Goal: Communication & Community: Share content

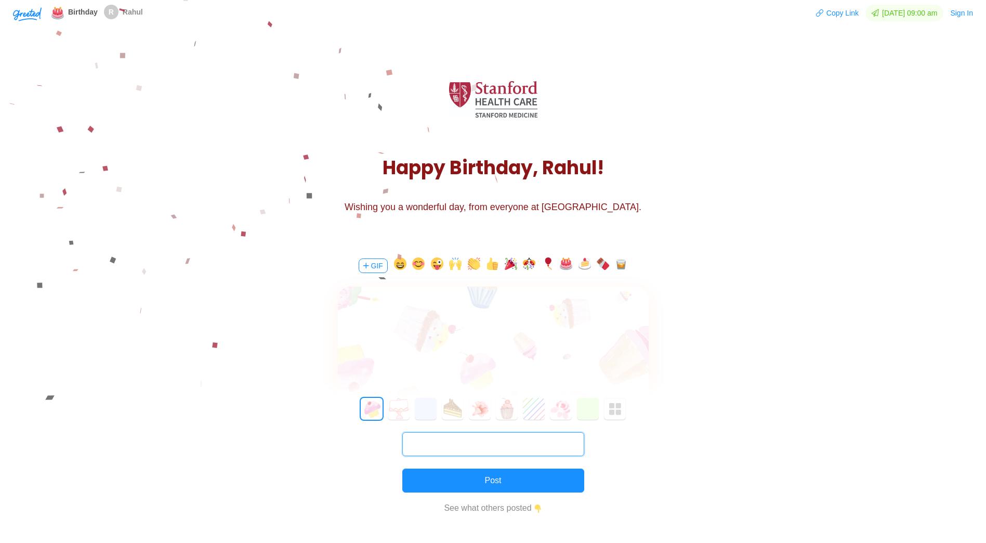
click at [441, 440] on input "text" at bounding box center [493, 444] width 182 height 24
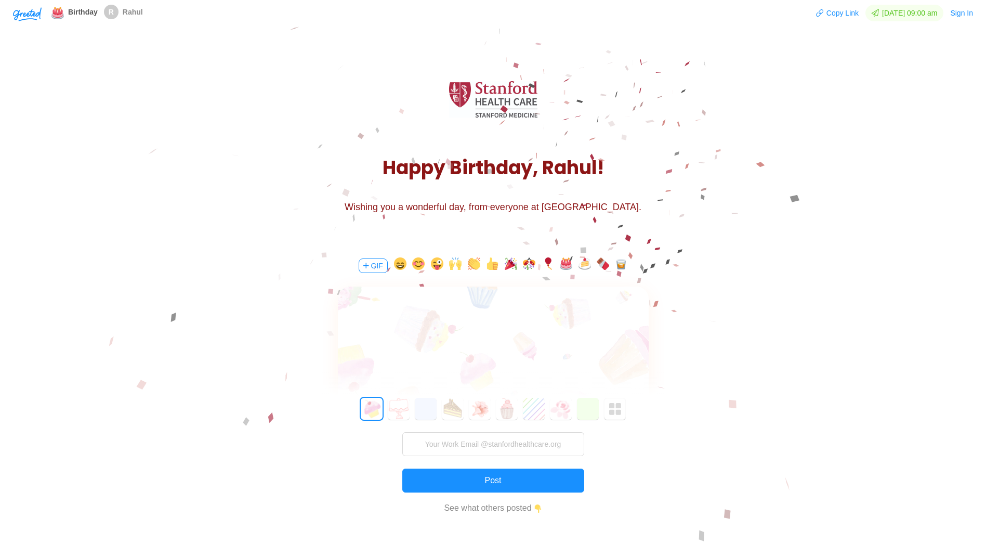
click at [680, 446] on main "H a p p y B i r t h d a y , R a h u l ! Wishing you a wonderful day, from every…" at bounding box center [493, 413] width 986 height 751
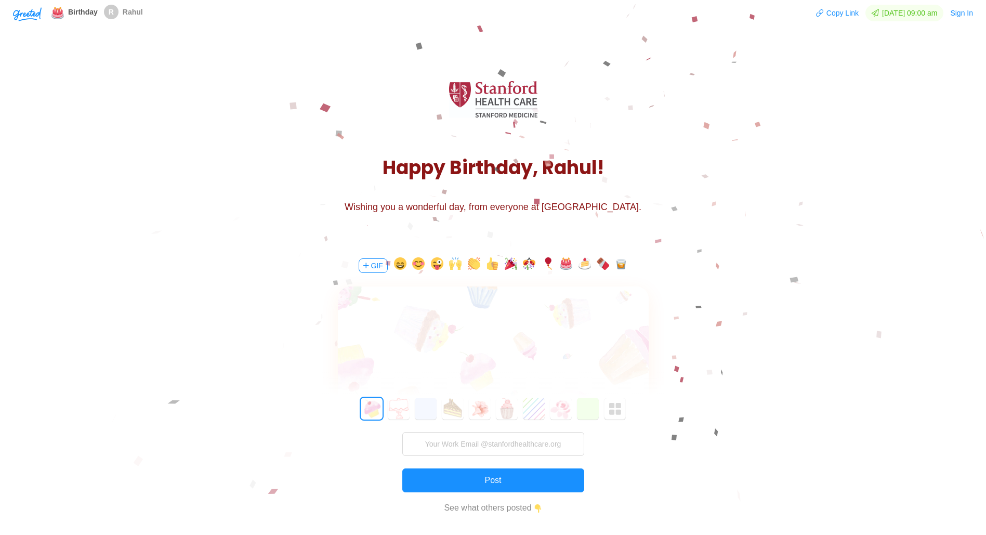
click at [485, 357] on div at bounding box center [493, 348] width 311 height 122
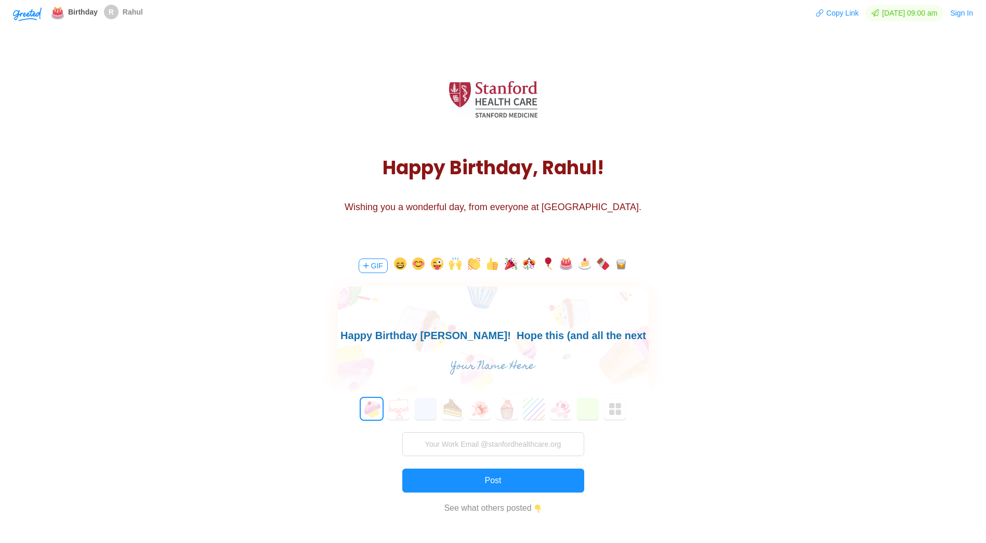
scroll to position [15, 0]
click at [764, 335] on main "H a p p y B i r t h d a y , R a h u l ! Wishing you a wonderful day, from every…" at bounding box center [493, 413] width 986 height 751
click at [548, 335] on body "Happy Birthday [PERSON_NAME]! Hope this (and all the next ones) are an absolute…" at bounding box center [492, 328] width 311 height 33
click at [482, 362] on input "text" at bounding box center [492, 366] width 233 height 21
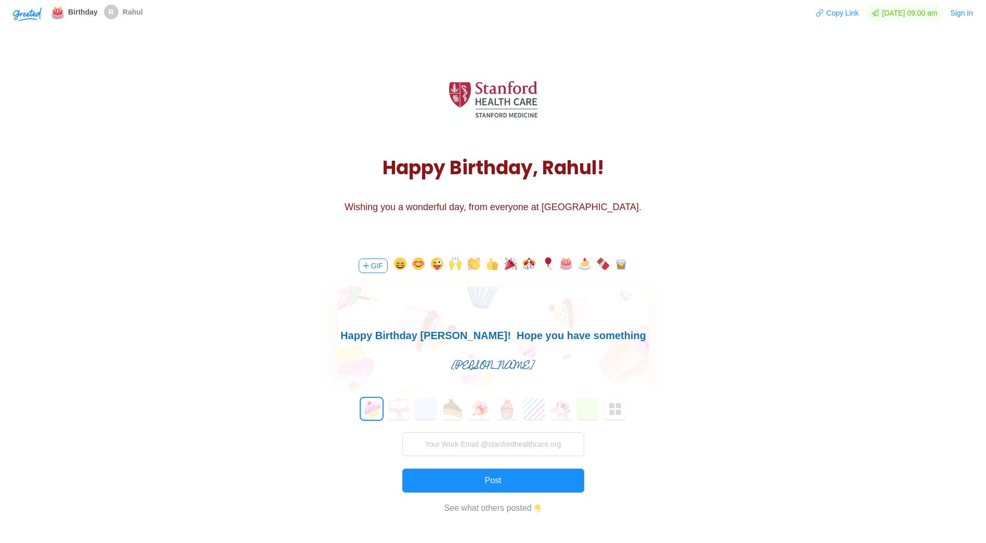
type input "[PERSON_NAME]"
click at [568, 265] on button "button" at bounding box center [566, 265] width 12 height 17
click at [524, 409] on button "6" at bounding box center [534, 409] width 22 height 22
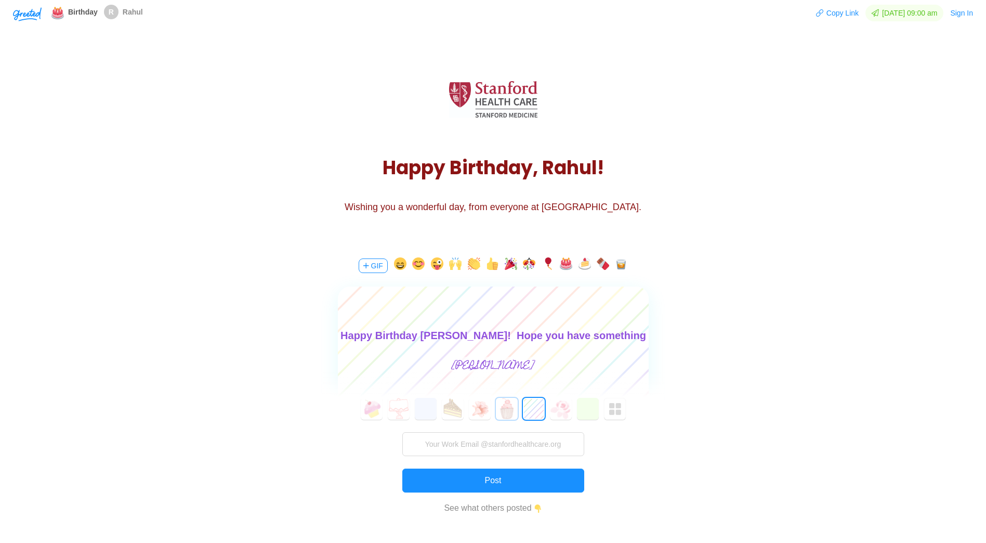
click at [505, 409] on button "5" at bounding box center [507, 409] width 22 height 22
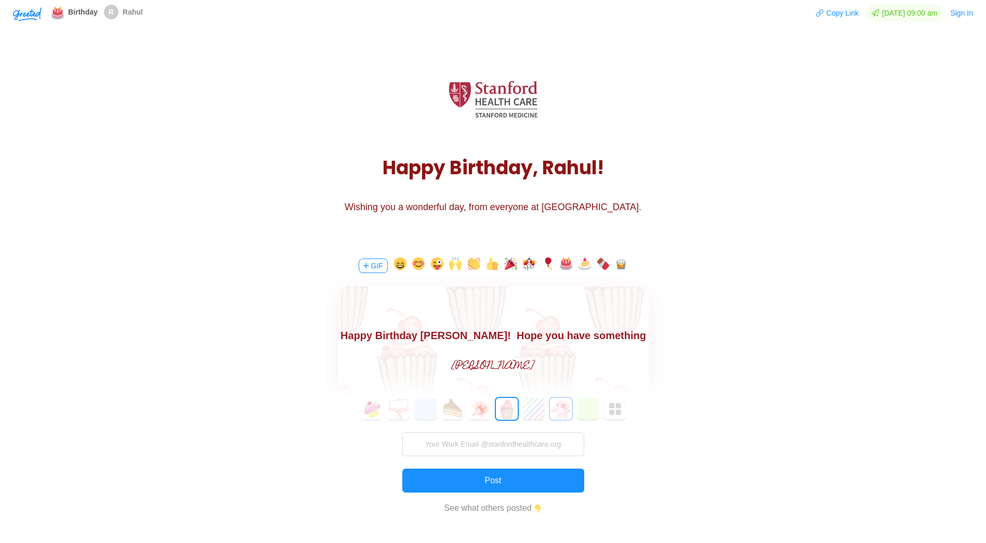
click at [557, 409] on button "7" at bounding box center [561, 409] width 22 height 22
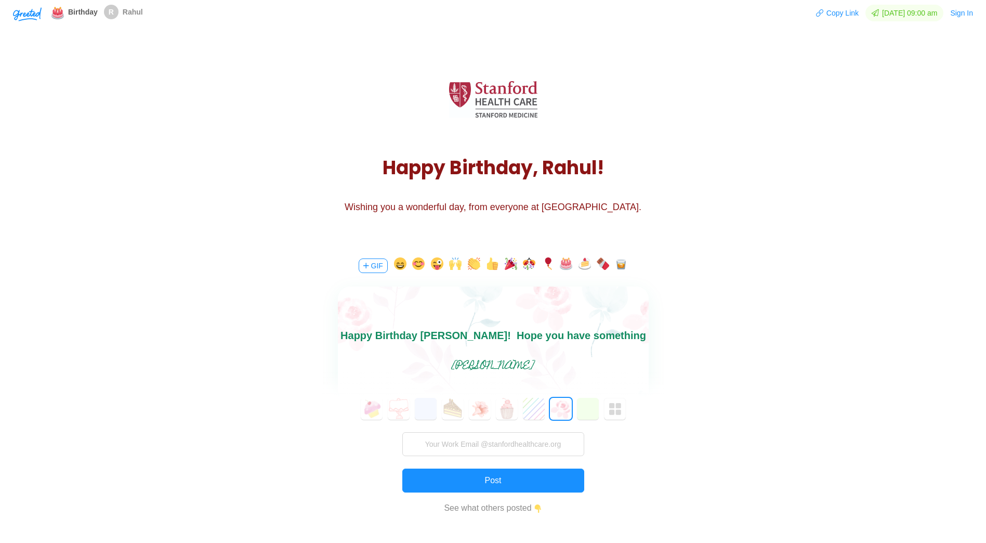
click at [560, 266] on button "button" at bounding box center [566, 265] width 12 height 17
click at [564, 265] on button "button" at bounding box center [566, 265] width 12 height 17
click at [525, 409] on button "6" at bounding box center [534, 409] width 22 height 22
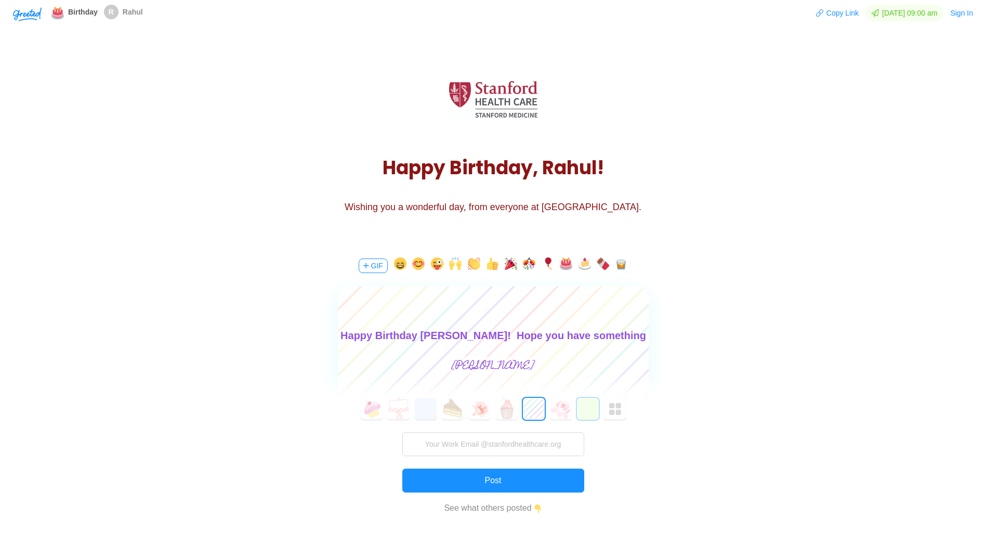
click at [589, 408] on button "8" at bounding box center [588, 409] width 22 height 22
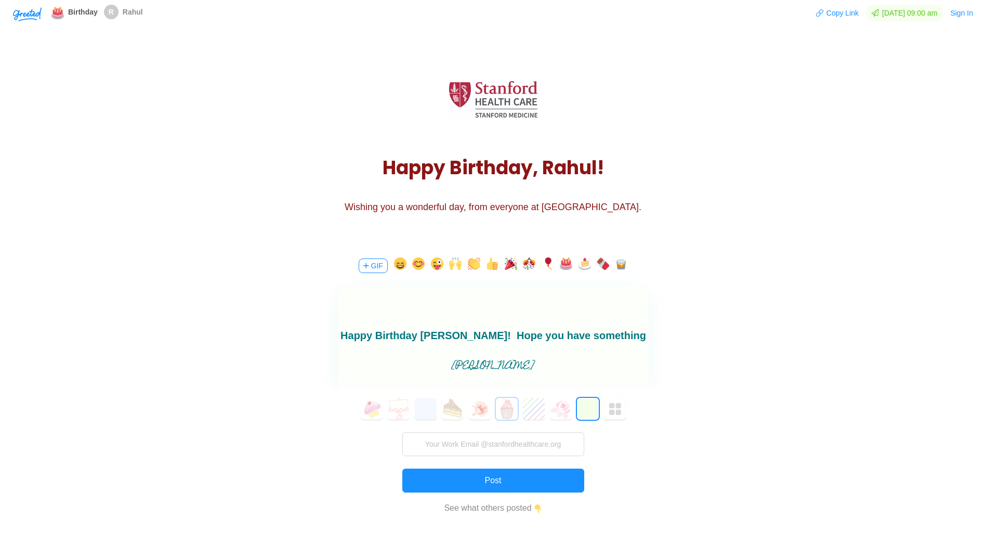
click at [512, 410] on button "5" at bounding box center [507, 409] width 22 height 22
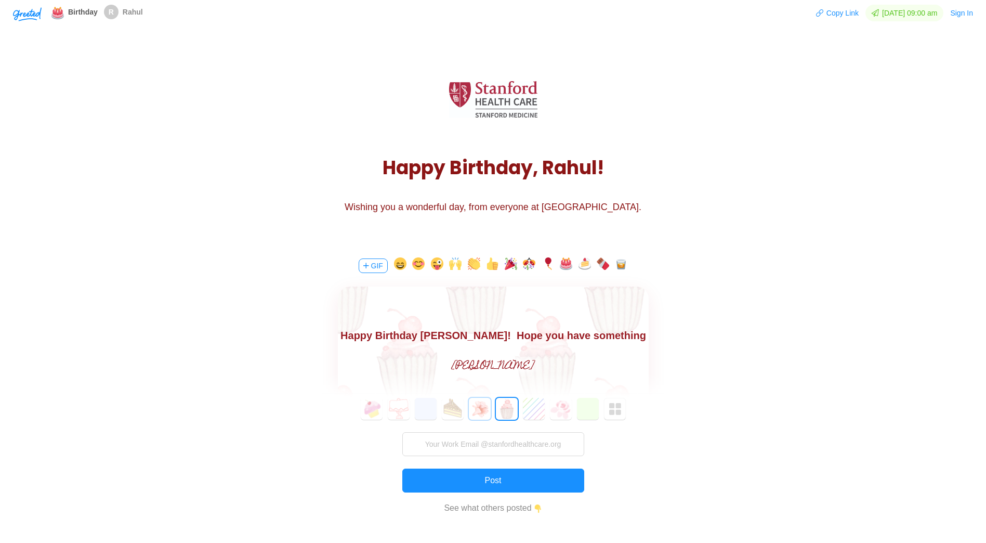
click at [483, 409] on button "4" at bounding box center [480, 409] width 22 height 22
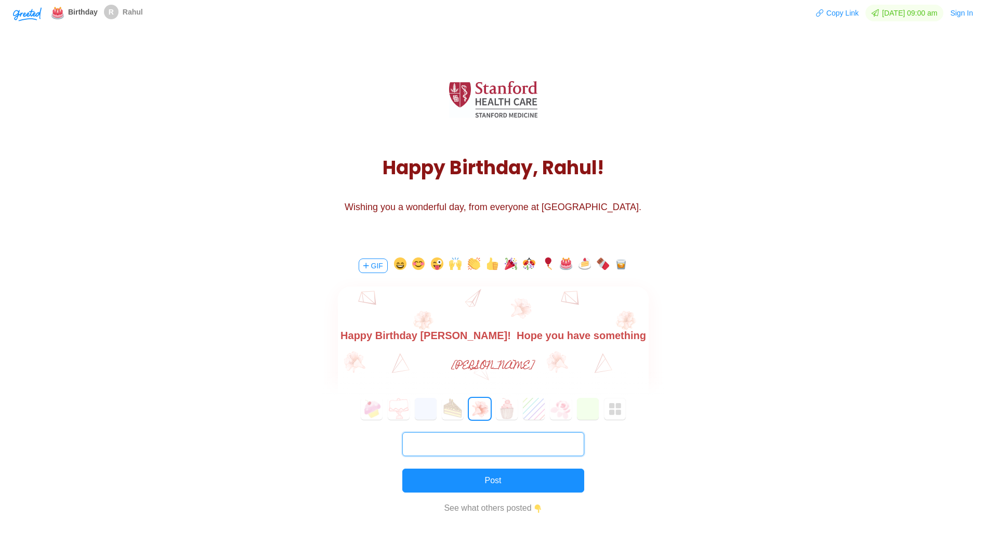
click at [466, 443] on input "text" at bounding box center [493, 444] width 182 height 24
type input "[EMAIL_ADDRESS][DOMAIN_NAME]"
click at [475, 442] on input "[EMAIL_ADDRESS][DOMAIN_NAME]" at bounding box center [493, 444] width 182 height 24
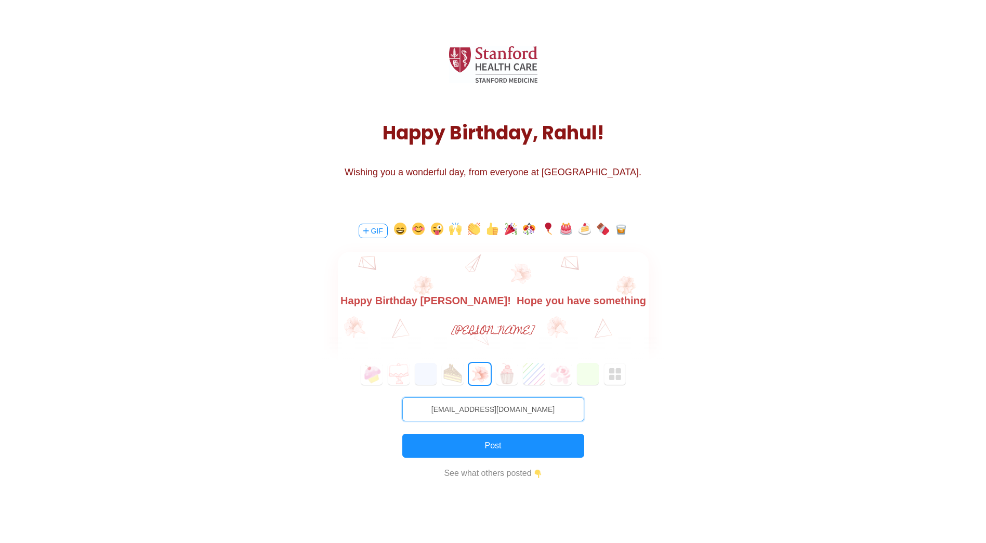
scroll to position [52, 0]
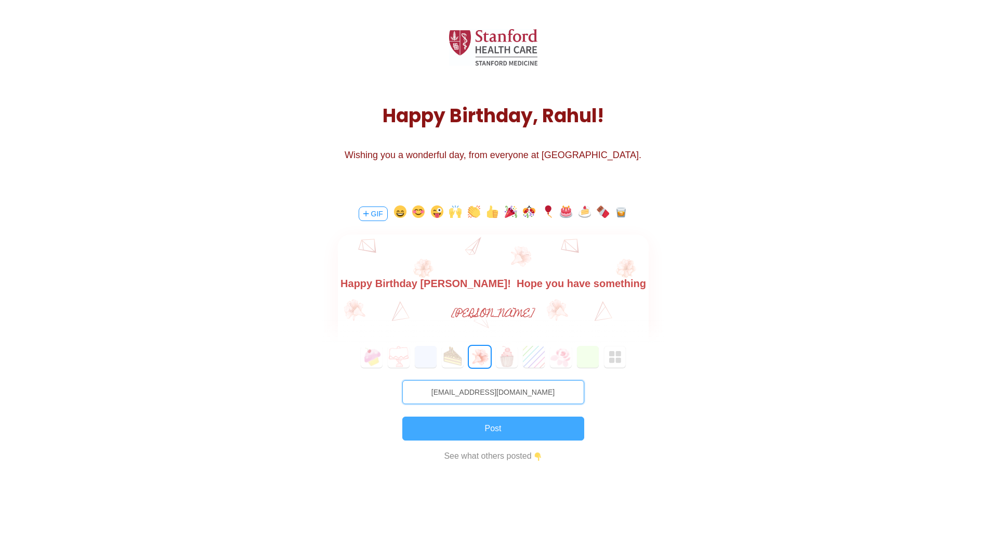
type input "[EMAIL_ADDRESS][DOMAIN_NAME]"
click at [509, 428] on button "Post" at bounding box center [493, 429] width 182 height 24
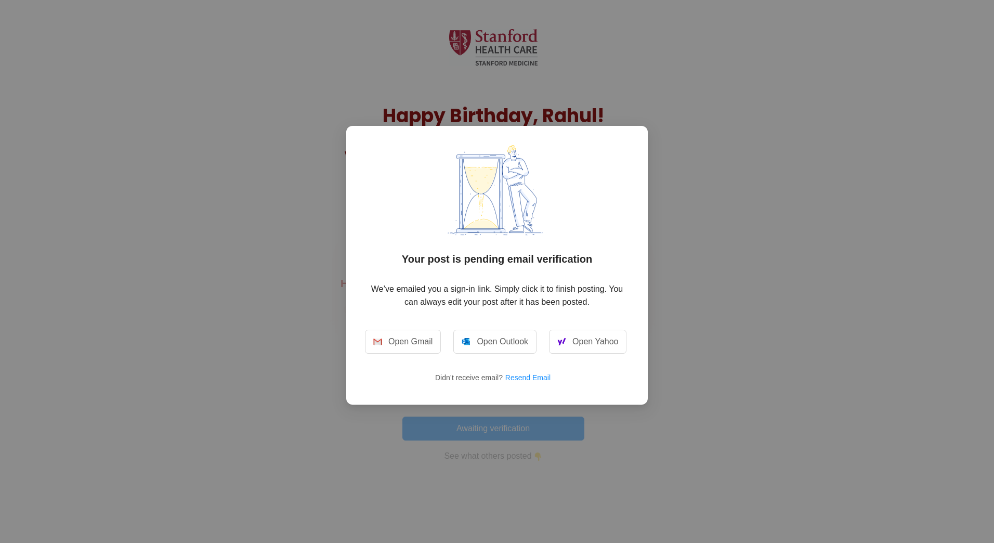
click at [753, 187] on div "Your post is pending email verification We’ve emailed you a sign-in link. Simpl…" at bounding box center [497, 271] width 994 height 543
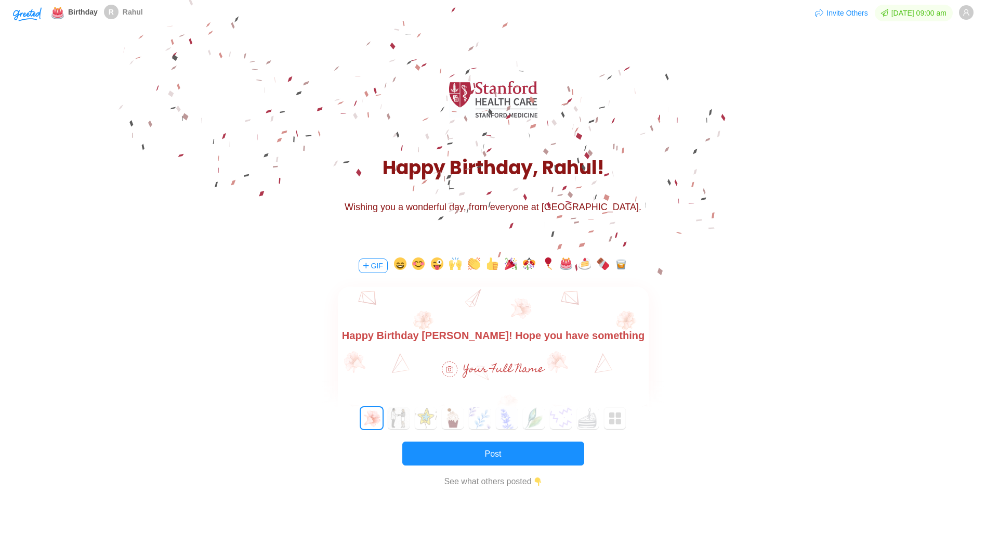
scroll to position [0, 0]
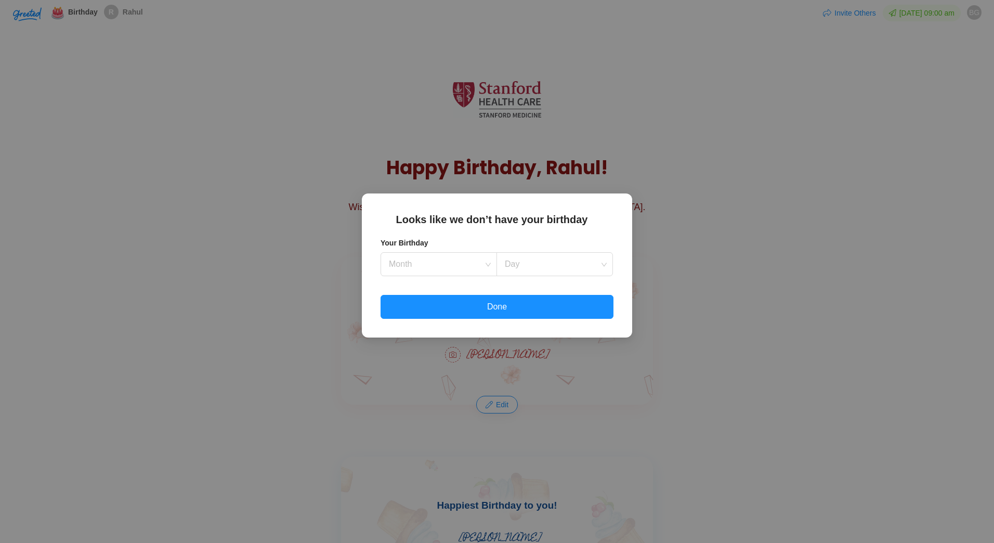
click at [538, 193] on div "Looks like we don’t have your birthday Your Birthday Month Day Done" at bounding box center [497, 265] width 270 height 144
click at [491, 302] on button "Done" at bounding box center [497, 307] width 233 height 24
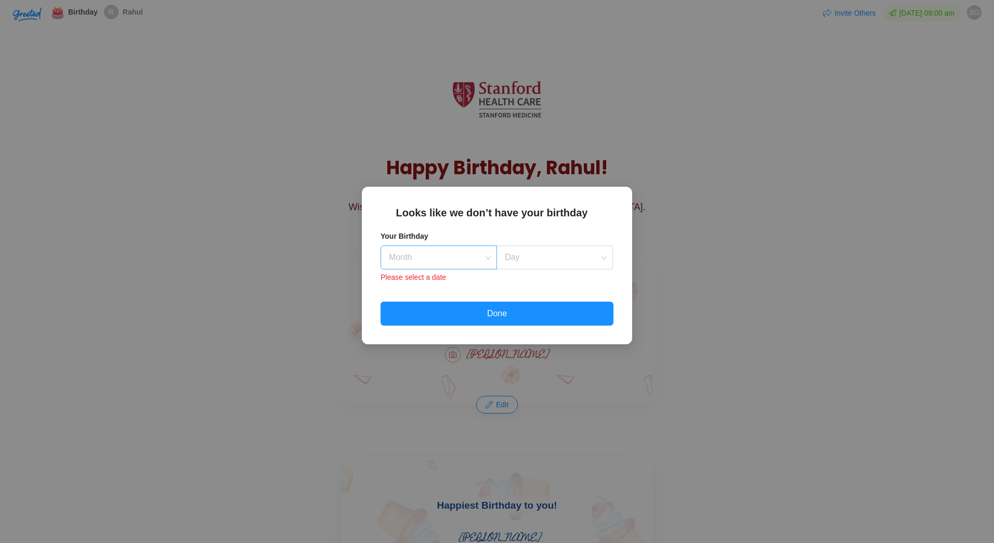
click at [426, 262] on input at bounding box center [435, 257] width 97 height 23
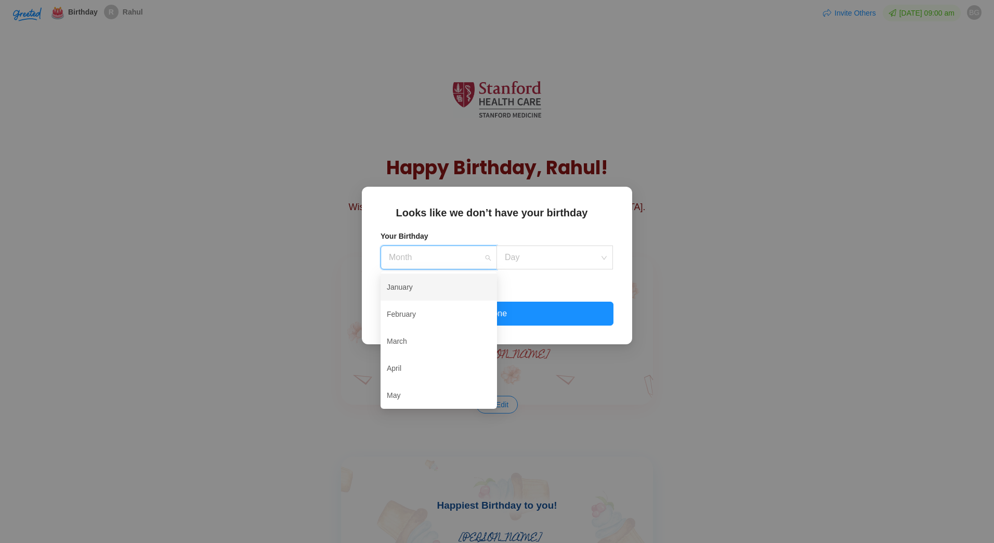
click at [412, 287] on div "January" at bounding box center [439, 287] width 104 height 22
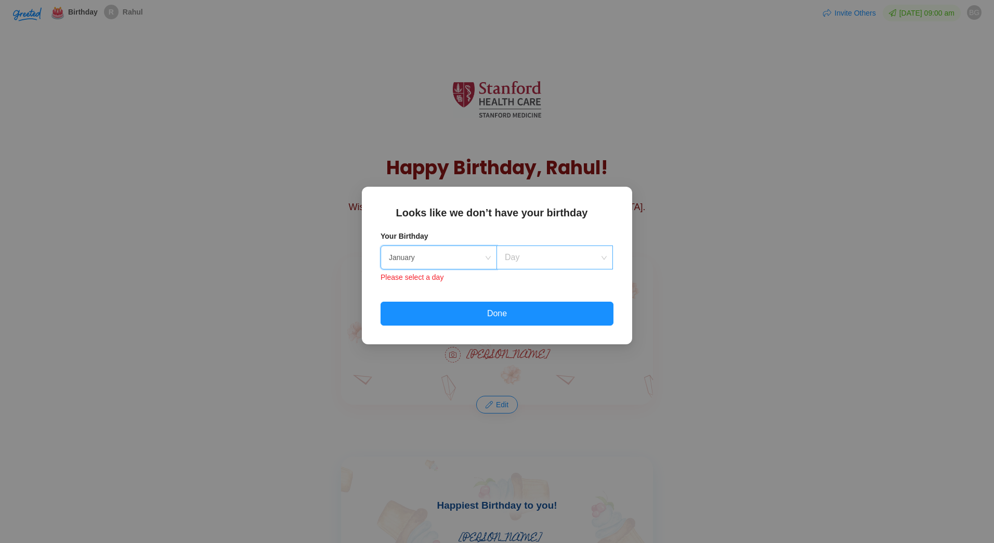
click at [528, 265] on input at bounding box center [551, 257] width 97 height 23
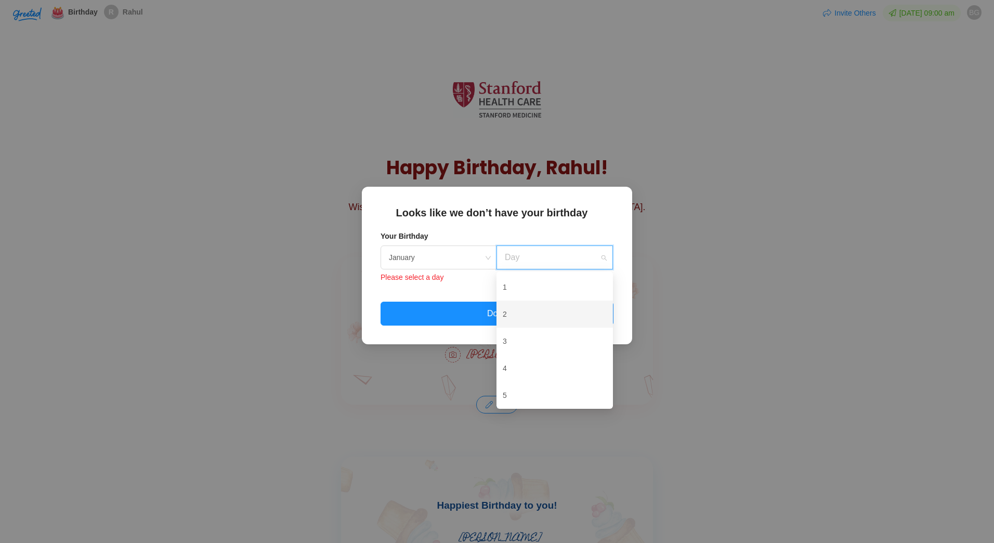
click at [510, 307] on div "2" at bounding box center [555, 314] width 104 height 22
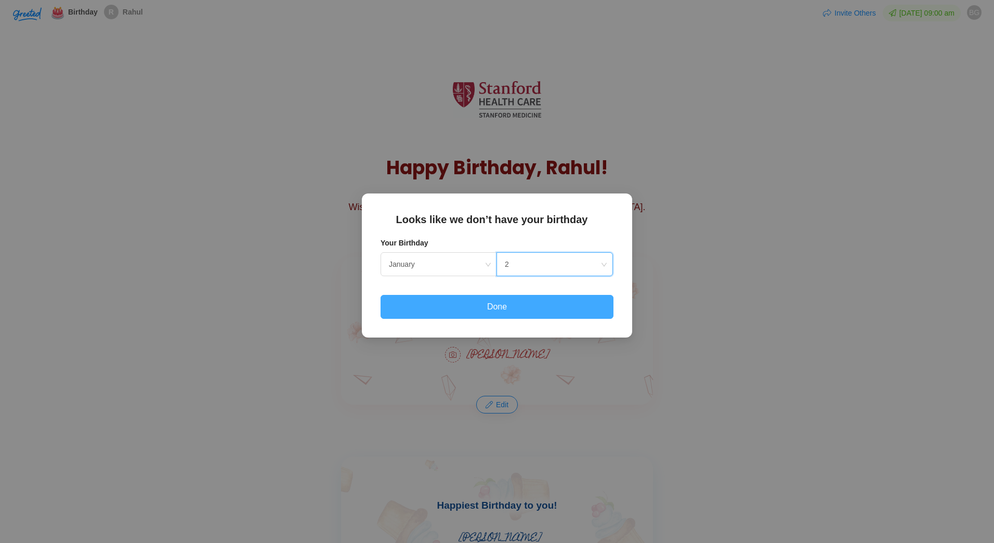
click at [500, 301] on button "Done" at bounding box center [497, 307] width 233 height 24
